Goal: Information Seeking & Learning: Learn about a topic

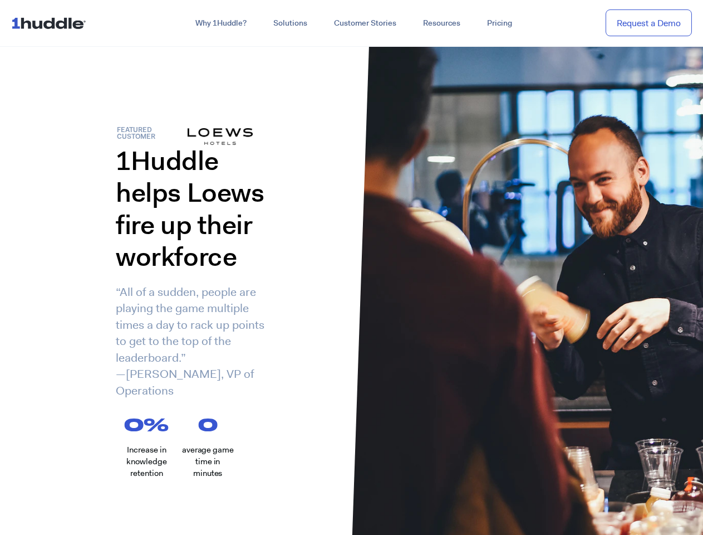
click at [351, 267] on div "1Huddle helps Loews fire up their workforce “All of a sudden, people are playin…" at bounding box center [176, 280] width 352 height 271
click at [220, 23] on link "Why 1Huddle?" at bounding box center [221, 23] width 78 height 20
click at [290, 23] on link "Solutions" at bounding box center [290, 23] width 61 height 20
click at [441, 23] on link "Resources" at bounding box center [442, 23] width 64 height 20
